Goal: Task Accomplishment & Management: Manage account settings

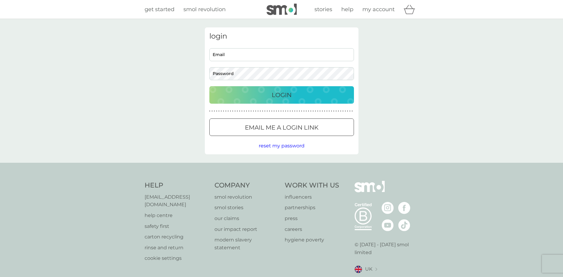
click at [262, 51] on input "Email" at bounding box center [281, 54] width 145 height 13
type input "[PERSON_NAME][EMAIL_ADDRESS][DOMAIN_NAME]"
click at [259, 129] on p "Email me a login link" at bounding box center [282, 128] width 74 height 10
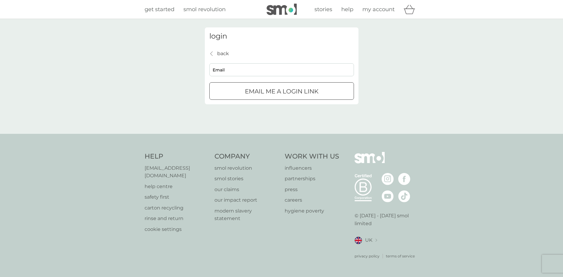
click at [281, 93] on div "submit" at bounding box center [282, 91] width 22 height 6
click at [231, 72] on input "Email" at bounding box center [281, 69] width 145 height 13
type input "[PERSON_NAME][EMAIL_ADDRESS][DOMAIN_NAME]"
click at [266, 92] on p "Email me a login link" at bounding box center [282, 92] width 74 height 10
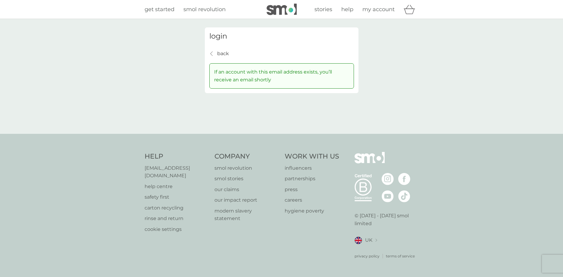
click at [218, 53] on p "back" at bounding box center [223, 54] width 12 height 8
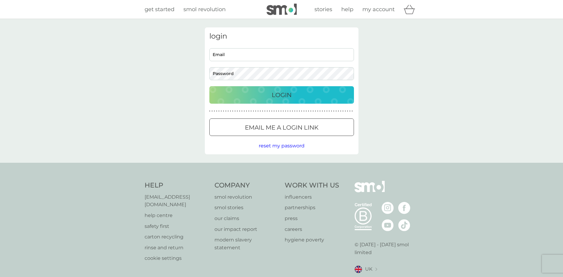
click at [247, 54] on input "Email" at bounding box center [281, 54] width 145 height 13
type input "[PERSON_NAME][EMAIL_ADDRESS][DOMAIN_NAME]"
click at [268, 127] on p "Email me a login link" at bounding box center [282, 128] width 74 height 10
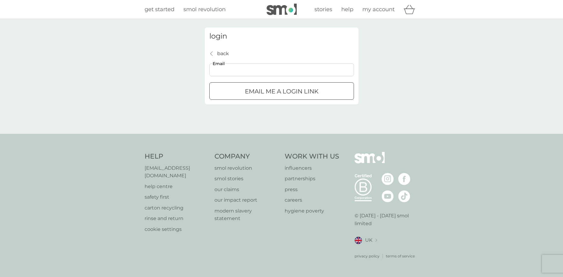
click at [222, 70] on input "Email" at bounding box center [281, 69] width 145 height 13
type input "[PERSON_NAME][EMAIL_ADDRESS][DOMAIN_NAME]"
click at [271, 89] on div "submit" at bounding box center [282, 91] width 22 height 6
